Goal: Transaction & Acquisition: Purchase product/service

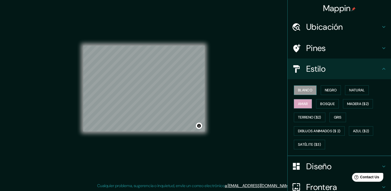
click at [307, 88] on font "Blanco" at bounding box center [305, 90] width 14 height 6
click at [328, 87] on font "Negro" at bounding box center [331, 90] width 12 height 6
click at [305, 90] on font "Blanco" at bounding box center [305, 90] width 14 height 6
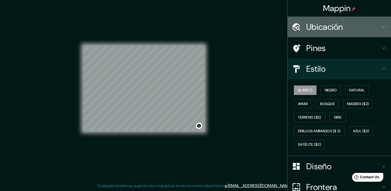
click at [327, 28] on h4 "Ubicación" at bounding box center [343, 27] width 74 height 10
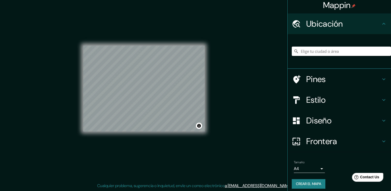
scroll to position [6, 0]
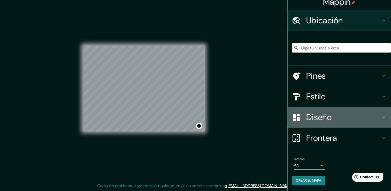
click at [328, 114] on h4 "Diseño" at bounding box center [343, 117] width 74 height 10
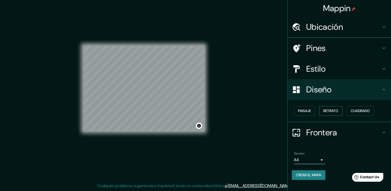
scroll to position [0, 0]
click at [304, 111] on font "Paisaje" at bounding box center [304, 110] width 13 height 6
click at [327, 112] on font "Retrato" at bounding box center [330, 110] width 15 height 6
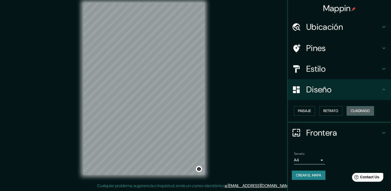
click at [350, 108] on button "Cuadrado" at bounding box center [359, 111] width 27 height 10
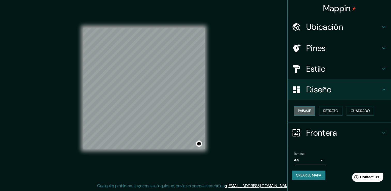
click at [305, 110] on font "Paisaje" at bounding box center [304, 110] width 13 height 6
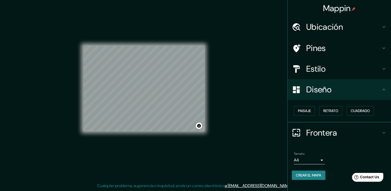
click at [317, 70] on h4 "Estilo" at bounding box center [343, 69] width 74 height 10
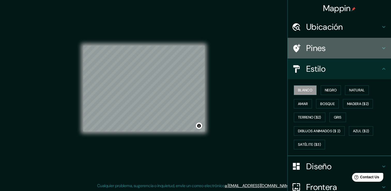
click at [323, 53] on h4 "Pines" at bounding box center [343, 48] width 74 height 10
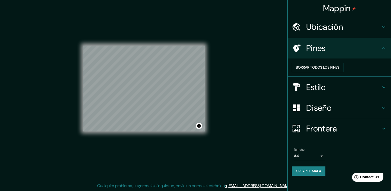
click at [331, 30] on h4 "Ubicación" at bounding box center [343, 27] width 74 height 10
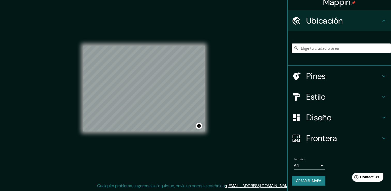
scroll to position [6, 0]
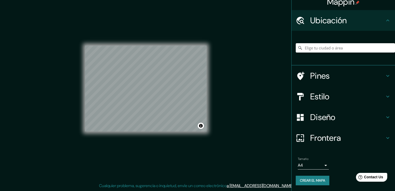
click at [313, 166] on body "Mappin Ubicación Pines Estilo Diseño Frontera Elige un borde. Sugerencia : pued…" at bounding box center [197, 89] width 395 height 191
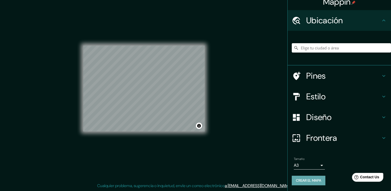
click at [309, 178] on font "Crear el mapa" at bounding box center [308, 180] width 25 height 6
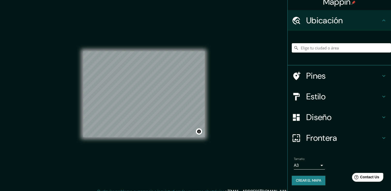
click at [301, 179] on font "Crear el mapa" at bounding box center [308, 180] width 25 height 6
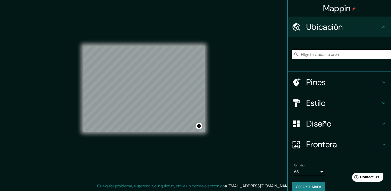
scroll to position [6, 0]
click at [309, 183] on font "Crear el mapa" at bounding box center [308, 186] width 25 height 6
click at [309, 184] on div "Crear el mapa" at bounding box center [339, 187] width 95 height 10
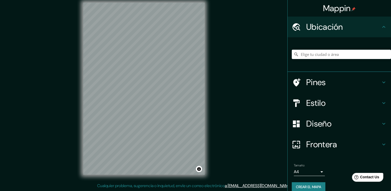
click at [328, 38] on div "Mappin Ubicación Pines Estilo Diseño Frontera Elige un borde. Sugerencia : pued…" at bounding box center [195, 92] width 391 height 196
click at [287, 77] on div "Mappin Ubicación Pines Estilo Diseño Frontera Elige un borde. Sugerencia : pued…" at bounding box center [195, 92] width 391 height 196
click at [279, 75] on div "Mappin Ubicación Pines Estilo Diseño Frontera Elige un borde. Sugerencia : pued…" at bounding box center [195, 92] width 391 height 196
click at [351, 52] on div "Mappin Ubicación Pines Estilo Diseño Frontera Elige un borde. Sugerencia : pued…" at bounding box center [195, 92] width 391 height 196
click at [208, 72] on div "© Mapbox © OpenStreetMap Improve this map" at bounding box center [144, 88] width 138 height 188
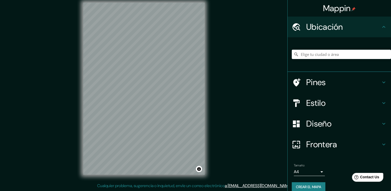
click at [263, 63] on div "Mappin Ubicación Pines Estilo Diseño Frontera Elige un borde. Sugerencia : pued…" at bounding box center [195, 92] width 391 height 196
click at [350, 33] on div "Mappin Ubicación Pines Estilo Diseño Frontera Elige un borde. Sugerencia : pued…" at bounding box center [195, 92] width 391 height 196
drag, startPoint x: 289, startPoint y: 21, endPoint x: 292, endPoint y: 20, distance: 3.2
click at [292, 20] on div "Mappin Ubicación Pines Estilo Diseño Frontera Elige un borde. Sugerencia : pued…" at bounding box center [195, 92] width 391 height 196
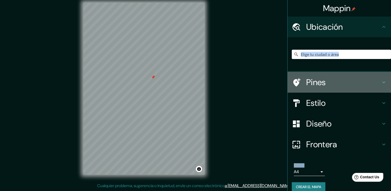
click at [306, 81] on h4 "Pines" at bounding box center [343, 82] width 74 height 10
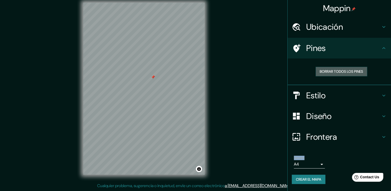
drag, startPoint x: 331, startPoint y: 73, endPoint x: 233, endPoint y: 73, distance: 97.3
click at [331, 73] on font "Borrar todos los pines" at bounding box center [340, 71] width 43 height 6
drag, startPoint x: 120, startPoint y: 82, endPoint x: 189, endPoint y: 81, distance: 69.0
click at [189, 81] on div at bounding box center [191, 81] width 4 height 4
click at [333, 69] on font "Borrar todos los pines" at bounding box center [340, 71] width 43 height 6
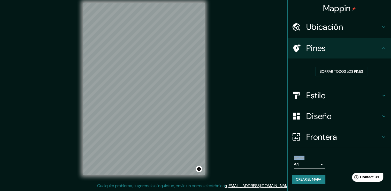
drag, startPoint x: 139, startPoint y: 68, endPoint x: 395, endPoint y: 59, distance: 256.3
click at [390, 59] on html "Mappin Ubicación Pines Borrar todos los pines Estilo Diseño Frontera Elige un b…" at bounding box center [195, 89] width 391 height 191
click at [333, 70] on font "Borrar todos los pines" at bounding box center [340, 71] width 43 height 6
drag, startPoint x: 95, startPoint y: 75, endPoint x: 395, endPoint y: 62, distance: 300.6
click at [390, 62] on html "Mappin Ubicación Pines Borrar todos los pines Estilo Diseño Frontera Elige un b…" at bounding box center [195, 89] width 391 height 191
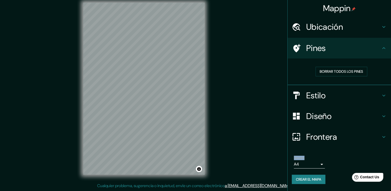
drag, startPoint x: 208, startPoint y: 76, endPoint x: 323, endPoint y: 66, distance: 115.4
click at [323, 66] on div "Mappin Ubicación Pines Borrar todos los pines Estilo Diseño Frontera Elige un b…" at bounding box center [195, 92] width 391 height 196
drag, startPoint x: 99, startPoint y: 89, endPoint x: 394, endPoint y: 66, distance: 295.8
click at [390, 66] on html "Mappin Ubicación Pines Borrar todos los pines Estilo Diseño Frontera Elige un b…" at bounding box center [195, 89] width 391 height 191
drag, startPoint x: 207, startPoint y: 89, endPoint x: 345, endPoint y: 70, distance: 139.9
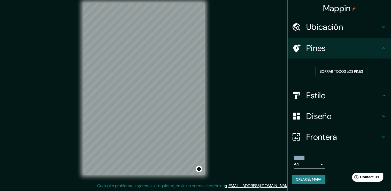
click at [345, 70] on div "Mappin Ubicación Pines Borrar todos los pines Estilo Diseño Frontera Elige un b…" at bounding box center [195, 92] width 391 height 196
drag, startPoint x: 211, startPoint y: 91, endPoint x: 336, endPoint y: 65, distance: 128.3
click at [336, 65] on div "Mappin Ubicación Pines Borrar todos los pines Estilo Diseño Frontera Elige un b…" at bounding box center [195, 92] width 391 height 196
drag, startPoint x: 83, startPoint y: 90, endPoint x: 302, endPoint y: 65, distance: 221.3
click at [302, 65] on div "Mappin Ubicación Pines Borrar todos los pines Estilo Diseño Frontera Elige un b…" at bounding box center [195, 92] width 391 height 196
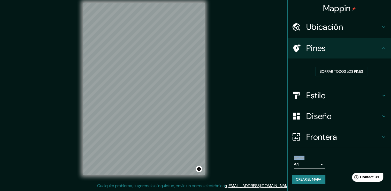
drag, startPoint x: 128, startPoint y: 79, endPoint x: 341, endPoint y: 64, distance: 212.8
click at [341, 64] on div "Mappin Ubicación Pines Borrar todos los pines Estilo Diseño Frontera Elige un b…" at bounding box center [195, 92] width 391 height 196
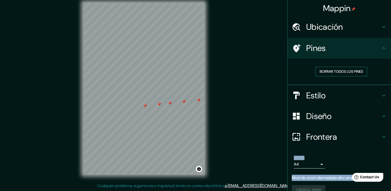
click at [325, 69] on font "Borrar todos los pines" at bounding box center [340, 71] width 43 height 6
drag, startPoint x: 168, startPoint y: 130, endPoint x: 212, endPoint y: 116, distance: 46.3
click at [214, 117] on div "Mappin Ubicación Pines Borrar todos los pines Estilo Diseño Frontera Elige un b…" at bounding box center [195, 92] width 391 height 196
click at [324, 71] on font "Borrar todos los pines" at bounding box center [340, 71] width 43 height 6
click at [325, 35] on div "Ubicación" at bounding box center [338, 27] width 103 height 21
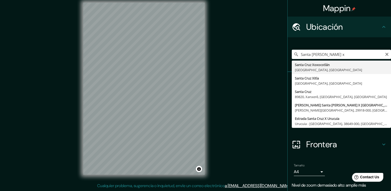
type input "Santa Cruz Xoxocotlán, Estado de Oaxaca, México"
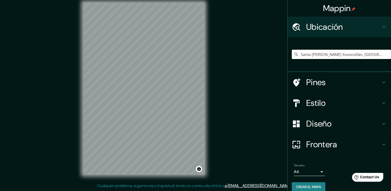
click at [328, 103] on h4 "Estilo" at bounding box center [343, 103] width 74 height 10
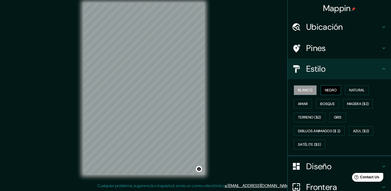
click at [328, 92] on font "Negro" at bounding box center [331, 90] width 12 height 6
click at [302, 103] on font "Amar" at bounding box center [303, 103] width 10 height 6
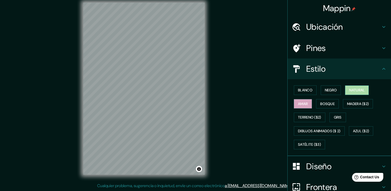
click at [356, 87] on font "Natural" at bounding box center [356, 90] width 15 height 6
click at [320, 100] on font "Bosque" at bounding box center [327, 103] width 14 height 6
click at [301, 102] on font "Amar" at bounding box center [303, 103] width 10 height 6
click at [352, 101] on font "Madera ($2)" at bounding box center [358, 103] width 22 height 6
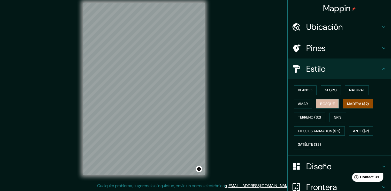
click at [331, 103] on font "Bosque" at bounding box center [327, 103] width 14 height 6
click at [357, 104] on font "Madera ($2)" at bounding box center [358, 103] width 22 height 6
click at [343, 116] on button "Gris" at bounding box center [337, 117] width 17 height 10
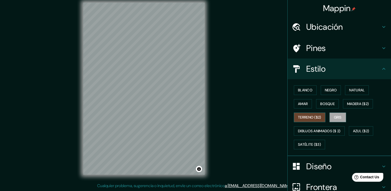
click at [314, 117] on font "Terreno ($2)" at bounding box center [309, 117] width 23 height 6
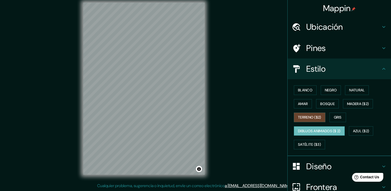
click at [307, 132] on font "Dibujos animados ($ 2)" at bounding box center [319, 131] width 43 height 6
click at [307, 116] on font "Terreno ($2)" at bounding box center [309, 117] width 23 height 6
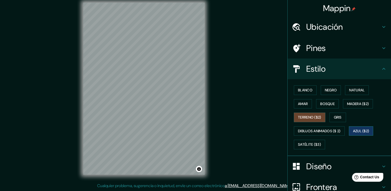
click at [349, 131] on button "Azul ($2)" at bounding box center [361, 131] width 25 height 10
click at [311, 143] on font "Satélite ($3)" at bounding box center [309, 144] width 23 height 6
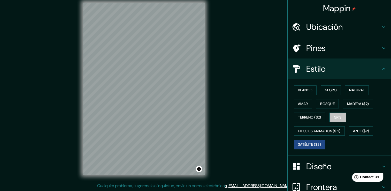
click at [329, 112] on button "Gris" at bounding box center [337, 117] width 17 height 10
click at [323, 101] on font "Bosque" at bounding box center [327, 103] width 14 height 6
click at [329, 114] on button "Gris" at bounding box center [337, 117] width 17 height 10
click at [326, 105] on font "Bosque" at bounding box center [327, 103] width 14 height 6
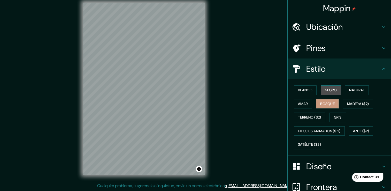
click at [327, 93] on button "Negro" at bounding box center [330, 90] width 20 height 10
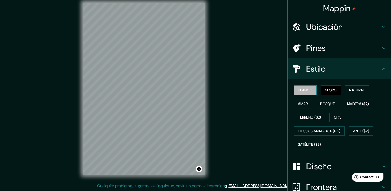
click at [311, 92] on button "Blanco" at bounding box center [305, 90] width 23 height 10
click at [334, 117] on font "Gris" at bounding box center [338, 117] width 8 height 6
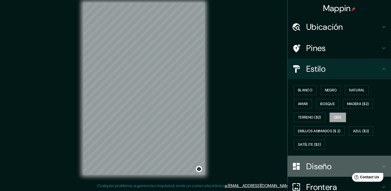
click at [316, 159] on div "Diseño" at bounding box center [338, 166] width 103 height 21
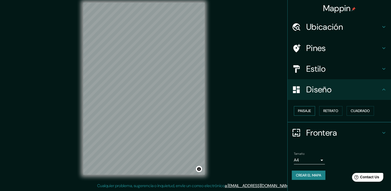
click at [309, 109] on font "Paisaje" at bounding box center [304, 110] width 13 height 6
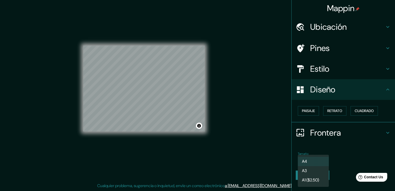
click at [320, 159] on body "Mappin Ubicación Santa Cruz Xoxocotlán, Estado de Oaxaca, México Pines Estilo D…" at bounding box center [197, 89] width 395 height 191
click at [314, 172] on li "A3" at bounding box center [312, 170] width 31 height 9
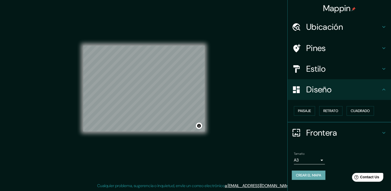
click at [316, 177] on font "Crear el mapa" at bounding box center [308, 175] width 25 height 6
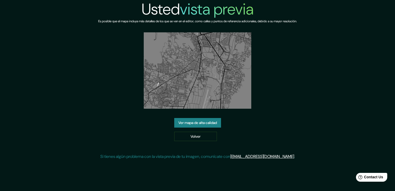
click at [197, 123] on link "Ver mapa de alta calidad" at bounding box center [197, 123] width 47 height 10
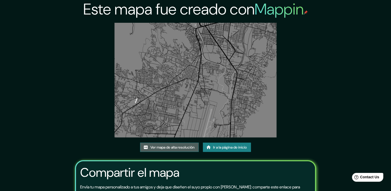
click at [176, 146] on font "Ver mapa de alta resolución" at bounding box center [172, 147] width 44 height 6
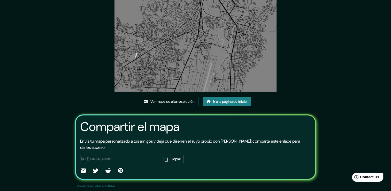
scroll to position [53, 0]
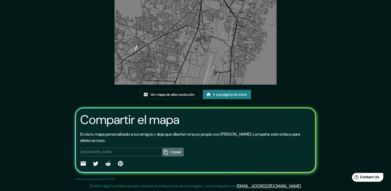
click at [172, 151] on font "Copiar" at bounding box center [175, 151] width 11 height 6
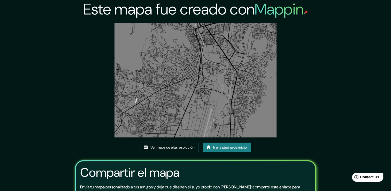
scroll to position [0, 0]
